Goal: Information Seeking & Learning: Find specific fact

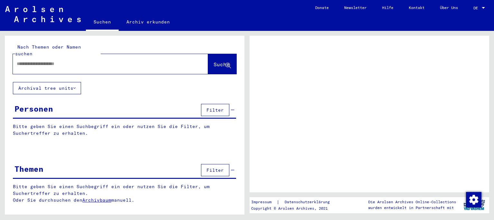
click at [83, 60] on input "text" at bounding box center [105, 63] width 176 height 7
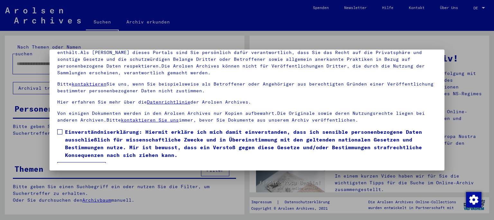
scroll to position [11, 0]
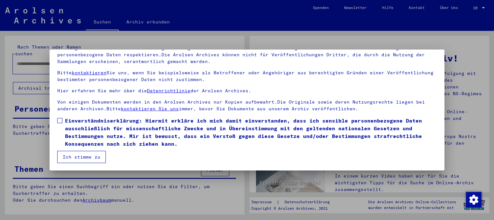
click at [58, 121] on span at bounding box center [59, 120] width 5 height 5
click at [71, 156] on button "Ich stimme zu" at bounding box center [81, 157] width 49 height 12
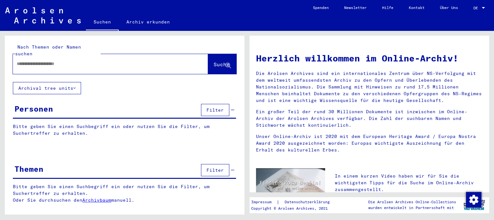
click at [40, 62] on div at bounding box center [101, 64] width 176 height 14
click at [45, 60] on input "text" at bounding box center [103, 63] width 172 height 7
type input "*"
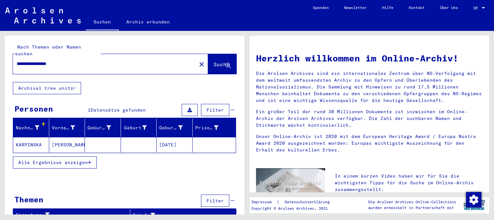
click at [33, 159] on span "Alle Ergebnisse anzeigen" at bounding box center [52, 162] width 69 height 6
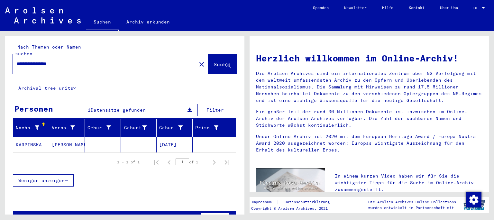
click at [29, 137] on mat-cell "KARPINSKA" at bounding box center [31, 144] width 36 height 15
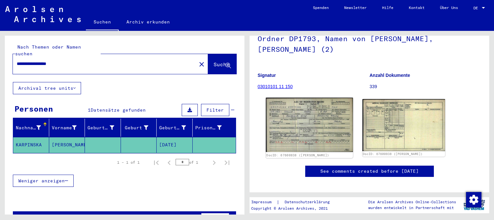
scroll to position [70, 0]
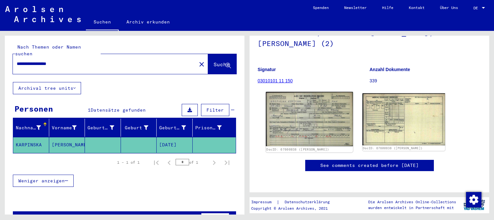
click at [295, 95] on img at bounding box center [309, 119] width 87 height 54
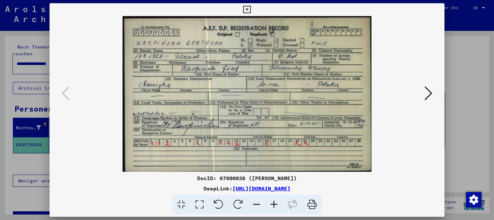
click at [250, 9] on icon at bounding box center [246, 10] width 7 height 8
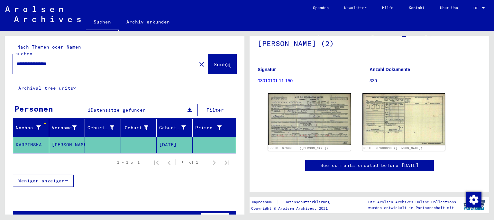
drag, startPoint x: 45, startPoint y: 57, endPoint x: 92, endPoint y: 62, distance: 47.2
click at [92, 62] on input "**********" at bounding box center [105, 63] width 176 height 7
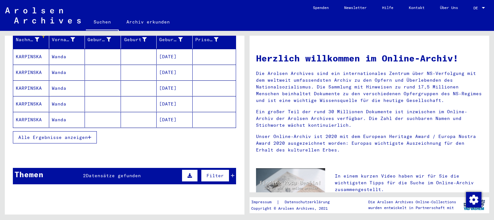
scroll to position [71, 0]
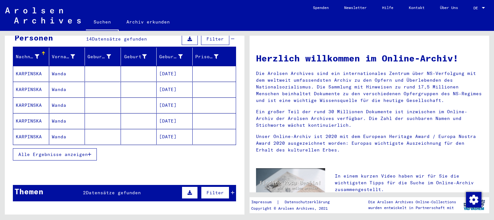
click at [24, 67] on mat-cell "KARPINSKA" at bounding box center [31, 73] width 36 height 15
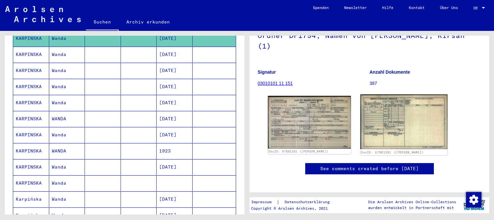
scroll to position [71, 0]
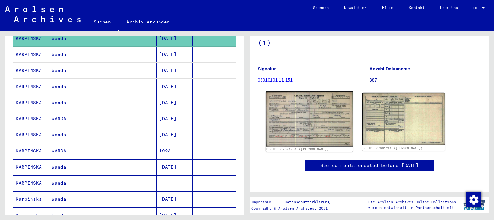
click at [299, 101] on img at bounding box center [309, 118] width 87 height 55
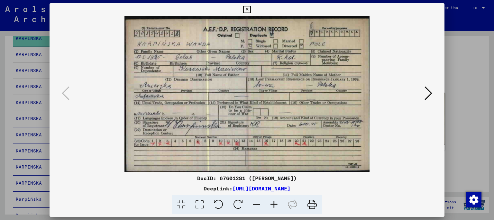
click at [431, 97] on icon at bounding box center [428, 92] width 8 height 15
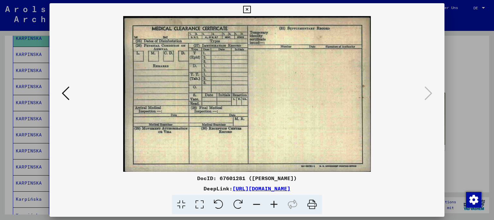
click at [250, 8] on icon at bounding box center [246, 10] width 7 height 8
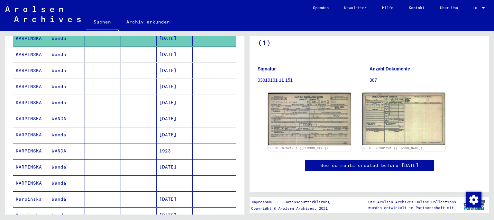
click at [31, 63] on mat-cell "KARPINSKA" at bounding box center [31, 71] width 36 height 16
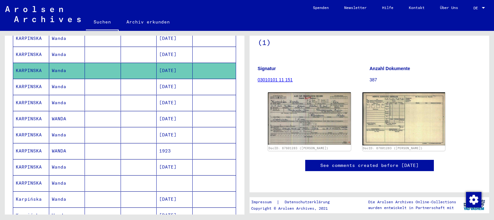
scroll to position [71, 0]
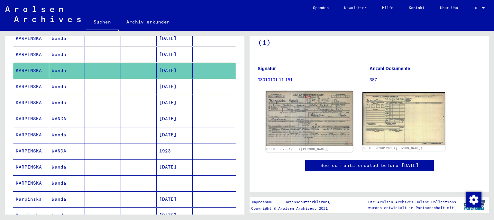
click at [302, 109] on img at bounding box center [309, 118] width 87 height 55
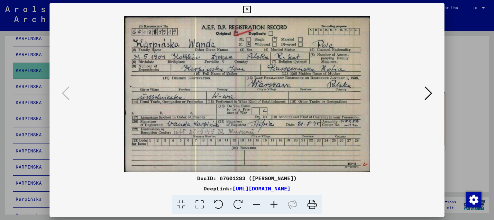
click at [250, 10] on icon at bounding box center [246, 10] width 7 height 8
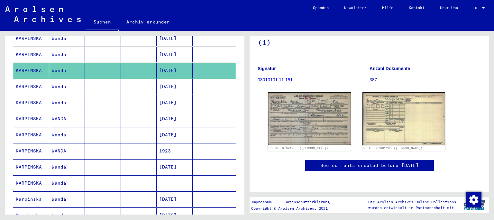
click at [29, 47] on mat-cell "KARPINSKA" at bounding box center [31, 55] width 36 height 16
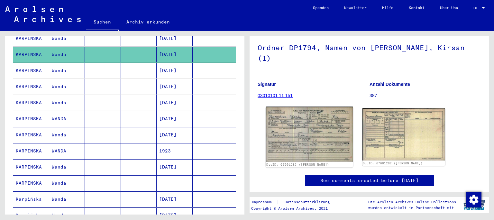
scroll to position [70, 0]
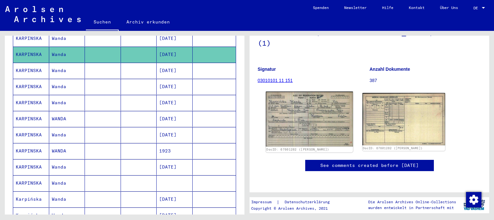
click at [308, 111] on img at bounding box center [309, 119] width 87 height 55
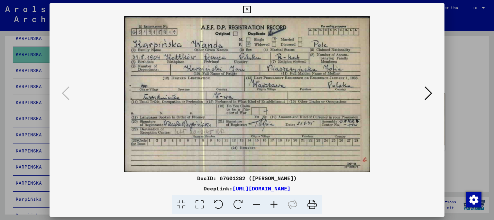
click at [250, 9] on icon at bounding box center [246, 10] width 7 height 8
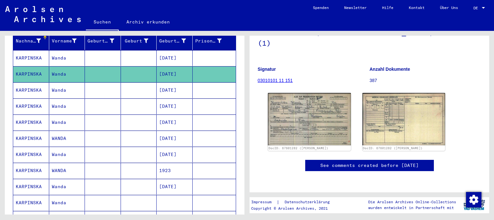
scroll to position [71, 0]
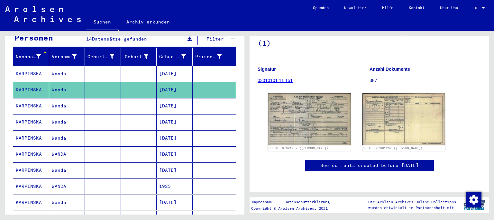
click at [32, 66] on mat-cell "KARPINSKA" at bounding box center [31, 74] width 36 height 16
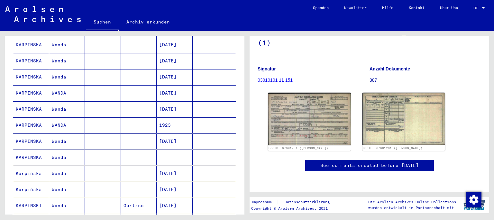
scroll to position [142, 0]
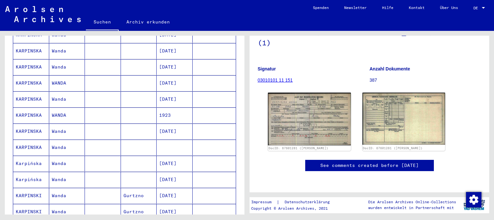
click at [22, 123] on mat-cell "KARPINSKA" at bounding box center [31, 131] width 36 height 16
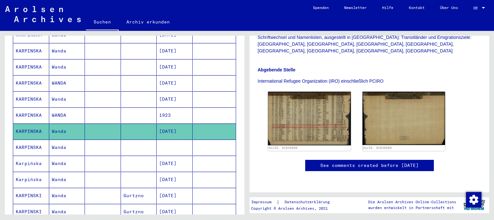
scroll to position [213, 0]
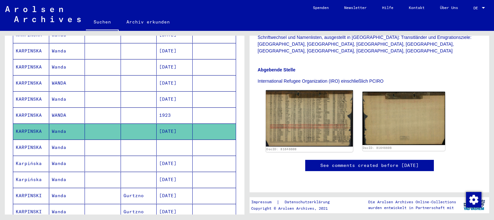
click at [307, 90] on img at bounding box center [309, 118] width 87 height 56
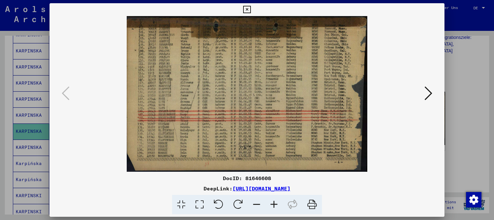
click at [431, 94] on icon at bounding box center [428, 92] width 8 height 15
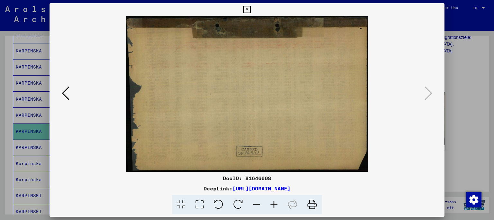
click at [63, 90] on icon at bounding box center [66, 92] width 8 height 15
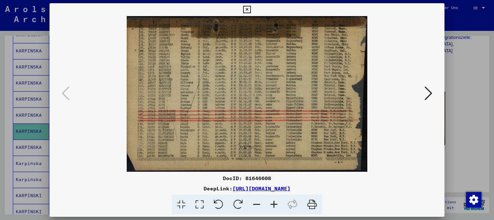
click at [250, 8] on icon at bounding box center [246, 10] width 7 height 8
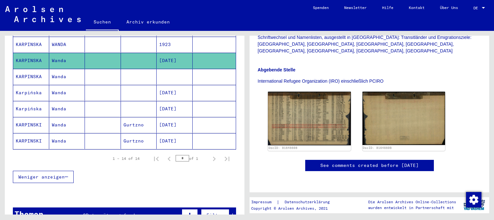
click at [31, 70] on mat-cell "KARPINSKA" at bounding box center [31, 77] width 36 height 16
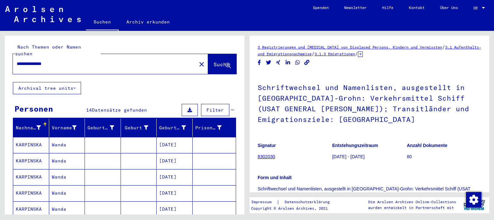
click at [26, 137] on mat-cell "KARPINSKA" at bounding box center [31, 145] width 36 height 16
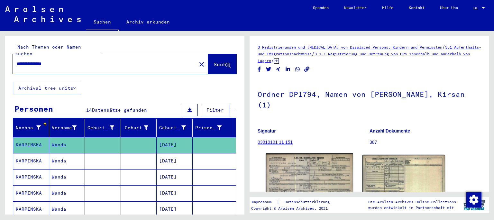
scroll to position [71, 0]
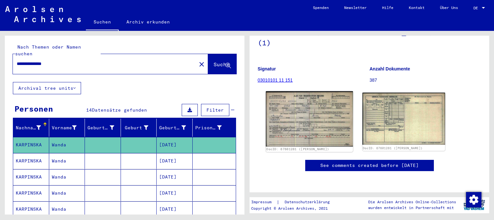
click at [302, 110] on img at bounding box center [309, 118] width 87 height 55
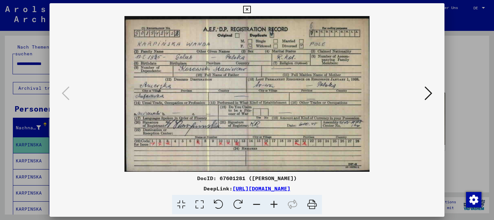
click at [250, 12] on icon at bounding box center [246, 10] width 7 height 8
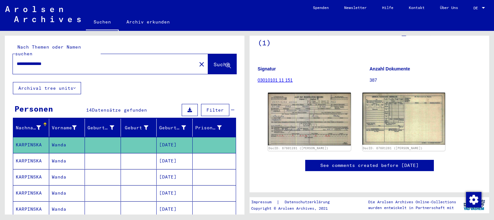
drag, startPoint x: 60, startPoint y: 58, endPoint x: 20, endPoint y: 59, distance: 40.8
click at [20, 60] on input "**********" at bounding box center [105, 63] width 176 height 7
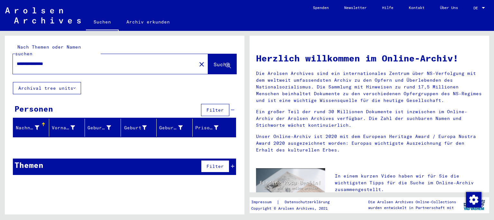
drag, startPoint x: 22, startPoint y: 53, endPoint x: 22, endPoint y: 66, distance: 12.9
click at [17, 67] on input "**********" at bounding box center [103, 63] width 172 height 7
click at [69, 60] on input "**********" at bounding box center [103, 63] width 172 height 7
drag, startPoint x: 70, startPoint y: 59, endPoint x: 29, endPoint y: 54, distance: 41.4
click at [46, 60] on input "**********" at bounding box center [103, 63] width 172 height 7
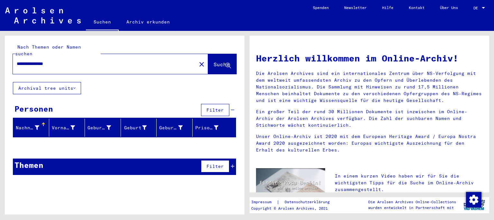
drag, startPoint x: 37, startPoint y: 60, endPoint x: 200, endPoint y: 71, distance: 164.0
click at [189, 67] on input "**********" at bounding box center [103, 63] width 172 height 7
type input "*****"
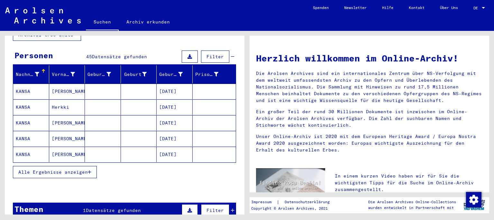
scroll to position [71, 0]
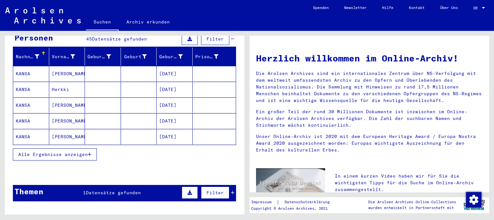
click at [69, 151] on span "Alle Ergebnisse anzeigen" at bounding box center [52, 154] width 69 height 6
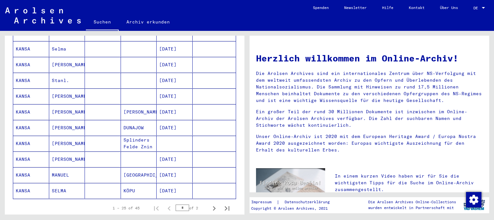
scroll to position [355, 0]
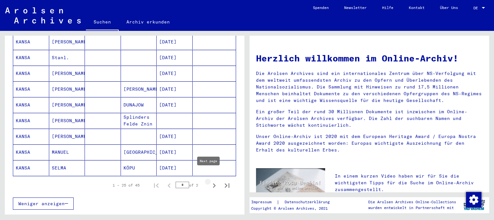
click at [210, 181] on icon "Next page" at bounding box center [214, 185] width 9 height 9
type input "*"
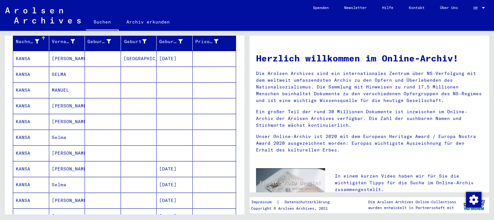
scroll to position [0, 0]
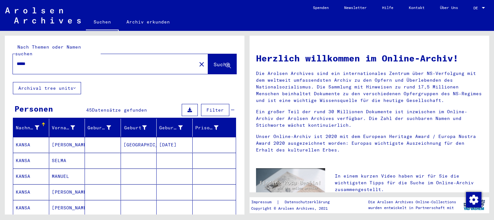
drag, startPoint x: 31, startPoint y: 56, endPoint x: 0, endPoint y: 55, distance: 31.5
click at [17, 60] on input "*****" at bounding box center [103, 63] width 172 height 7
type input "**********"
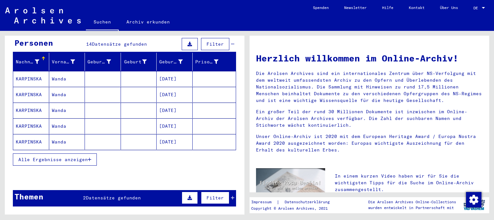
scroll to position [71, 0]
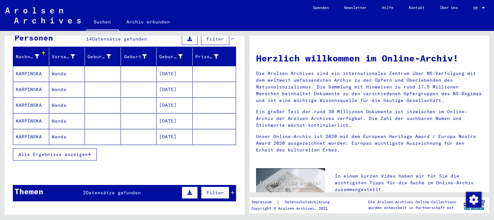
click at [20, 68] on mat-cell "KARPINSKA" at bounding box center [31, 73] width 36 height 15
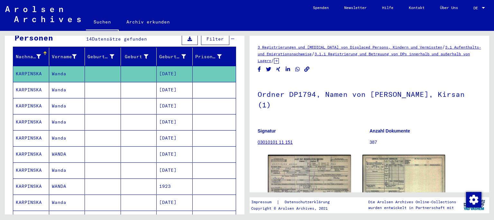
scroll to position [71, 0]
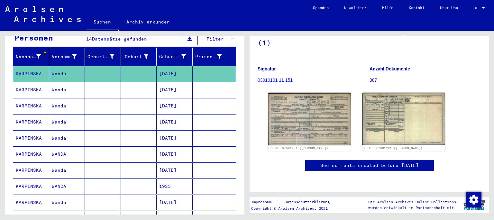
click at [31, 193] on icon at bounding box center [27, 194] width 16 height 26
click at [35, 193] on button at bounding box center [26, 194] width 21 height 21
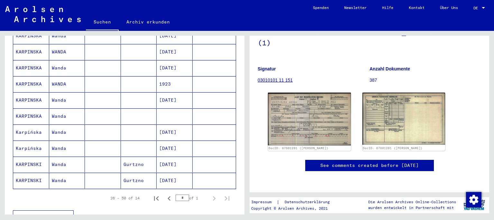
scroll to position [177, 0]
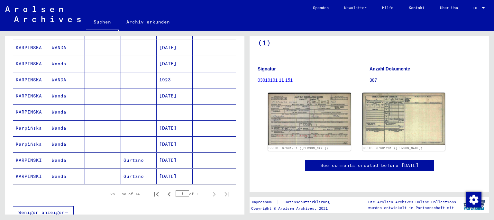
click at [22, 91] on mat-cell "KARPINSKA" at bounding box center [31, 96] width 36 height 16
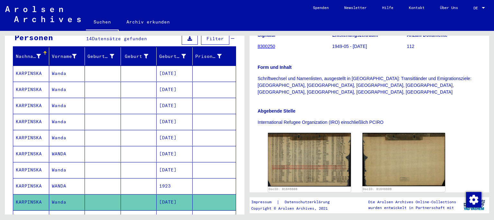
scroll to position [35, 0]
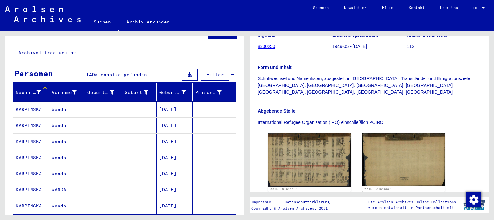
click at [24, 102] on mat-cell "KARPINSKA" at bounding box center [31, 110] width 36 height 16
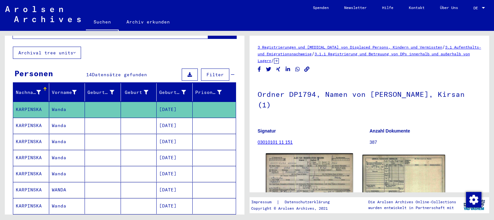
click at [314, 162] on img at bounding box center [309, 180] width 87 height 55
